Goal: Task Accomplishment & Management: Use online tool/utility

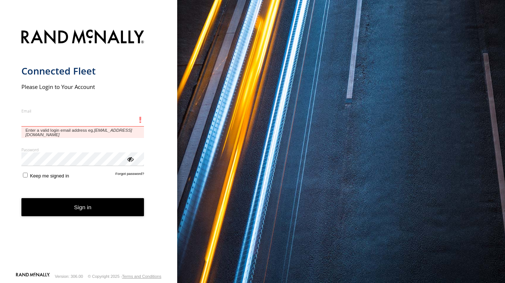
type input "**********"
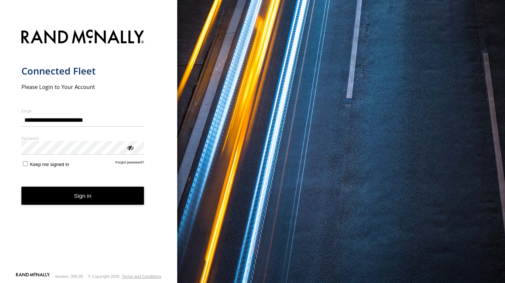
click at [68, 206] on form "**********" at bounding box center [88, 148] width 135 height 247
click at [79, 195] on button "Sign in" at bounding box center [82, 196] width 123 height 18
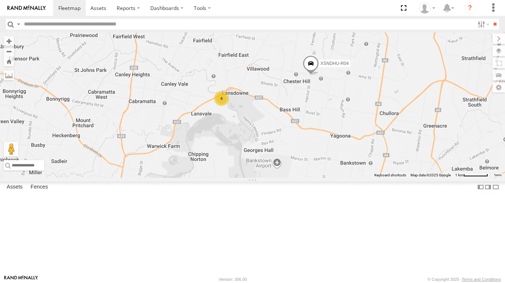
click at [502, 51] on label at bounding box center [498, 51] width 13 height 10
click at [0, 0] on span "Basemaps" at bounding box center [0, 0] width 0 height 0
click at [0, 0] on span "Satellite + Roadmap" at bounding box center [0, 0] width 0 height 0
click at [0, 0] on span "Overlays" at bounding box center [0, 0] width 0 height 0
click at [0, 0] on span "Traffic" at bounding box center [0, 0] width 0 height 0
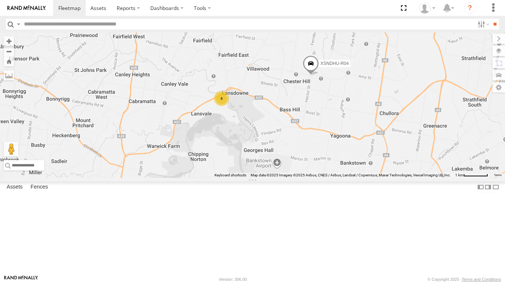
click at [492, 39] on label at bounding box center [498, 39] width 13 height 10
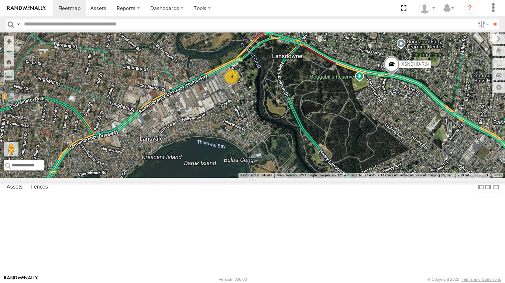
click at [391, 76] on span at bounding box center [392, 66] width 16 height 20
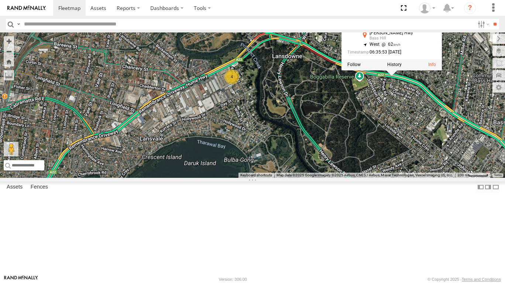
click at [262, 13] on span at bounding box center [258, 6] width 13 height 13
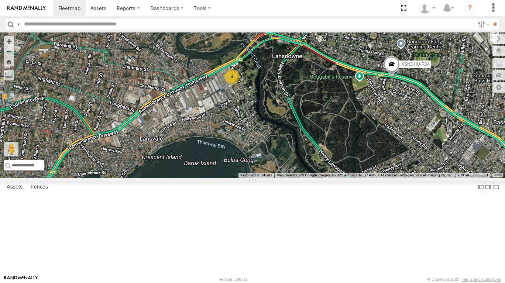
click at [393, 76] on span at bounding box center [392, 66] width 16 height 20
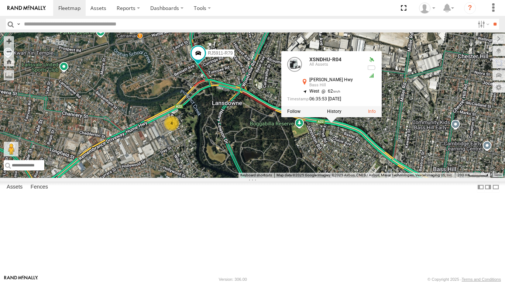
click at [268, 178] on div "XP30JQ-R03 XSNDHU-R04 XO74GU-R69 RJ5911-R79 XSNDHU-R04 All Assets [PERSON_NAME]…" at bounding box center [252, 104] width 505 height 145
